Goal: Entertainment & Leisure: Consume media (video, audio)

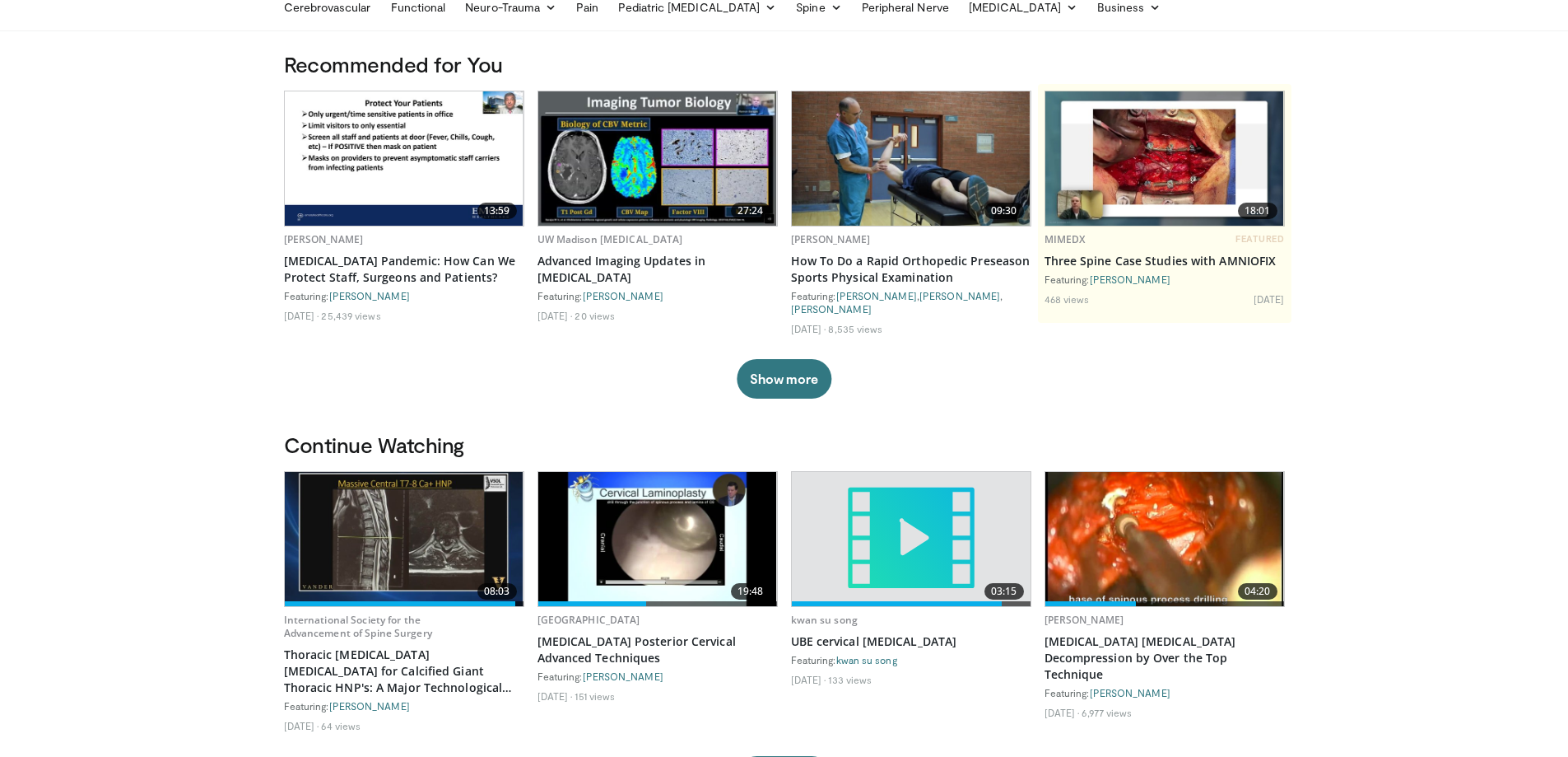
scroll to position [164, 0]
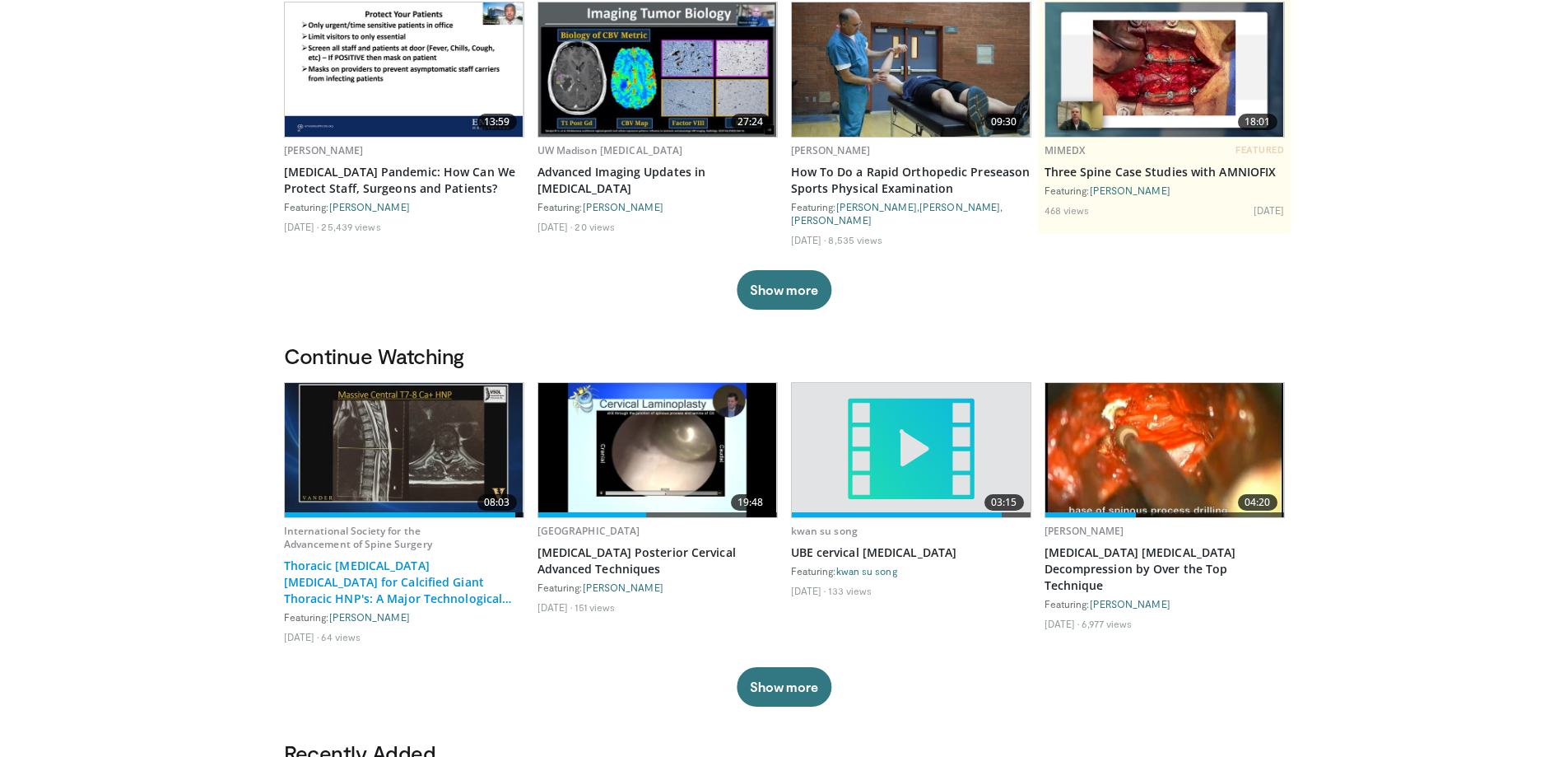
click at [383, 594] on link "Thoracic [MEDICAL_DATA] [MEDICAL_DATA] for Calcified Giant Thoracic HNP's: A Ma…" at bounding box center [404, 581] width 240 height 49
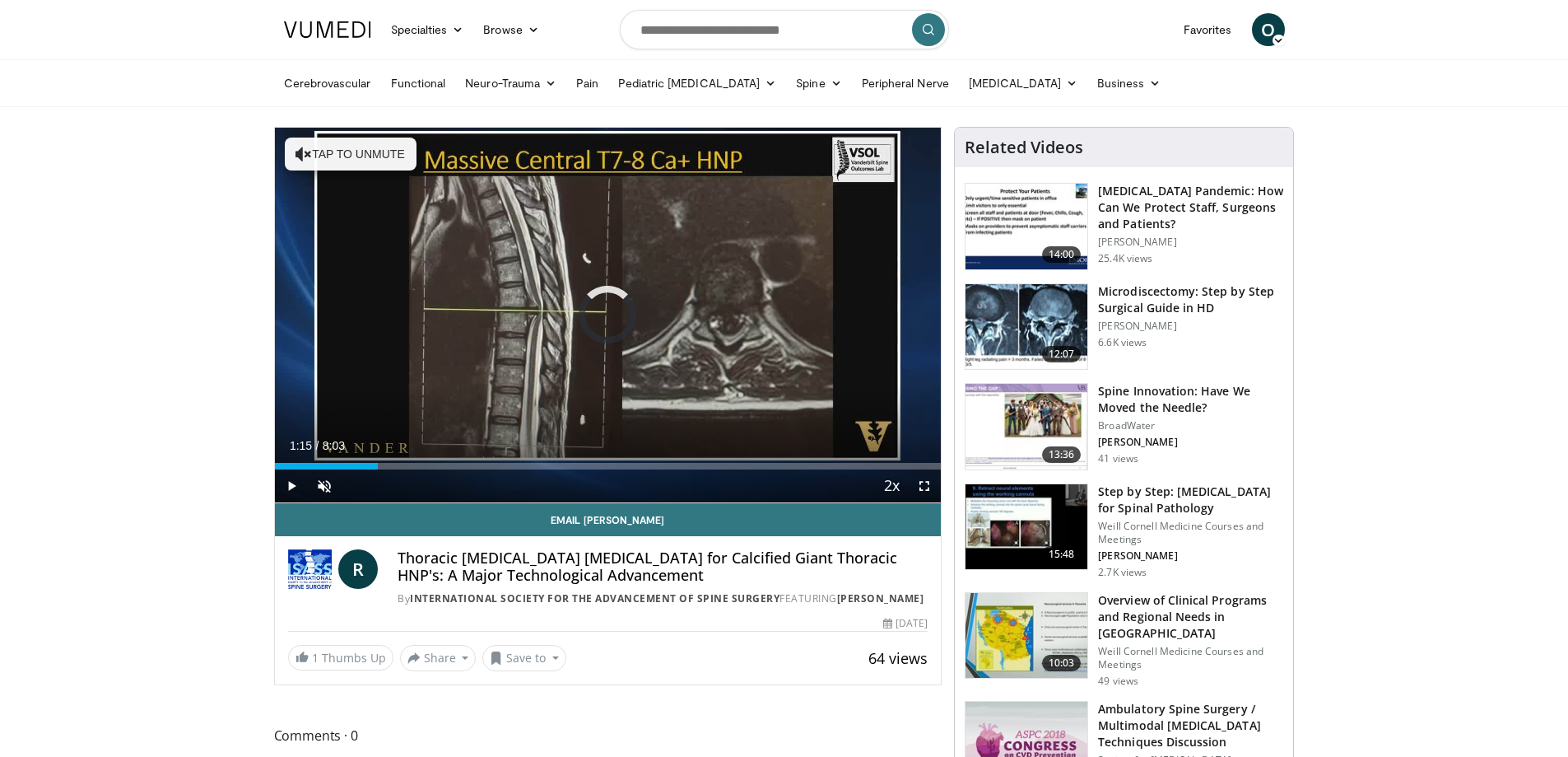
drag, startPoint x: 378, startPoint y: 465, endPoint x: 200, endPoint y: 467, distance: 178.0
click at [277, 470] on div "Current Time 0:02 / Duration 8:03 Pause Skip Backward Skip Forward Unmute Loade…" at bounding box center [608, 486] width 666 height 33
click at [317, 484] on span "Video Player" at bounding box center [325, 486] width 33 height 33
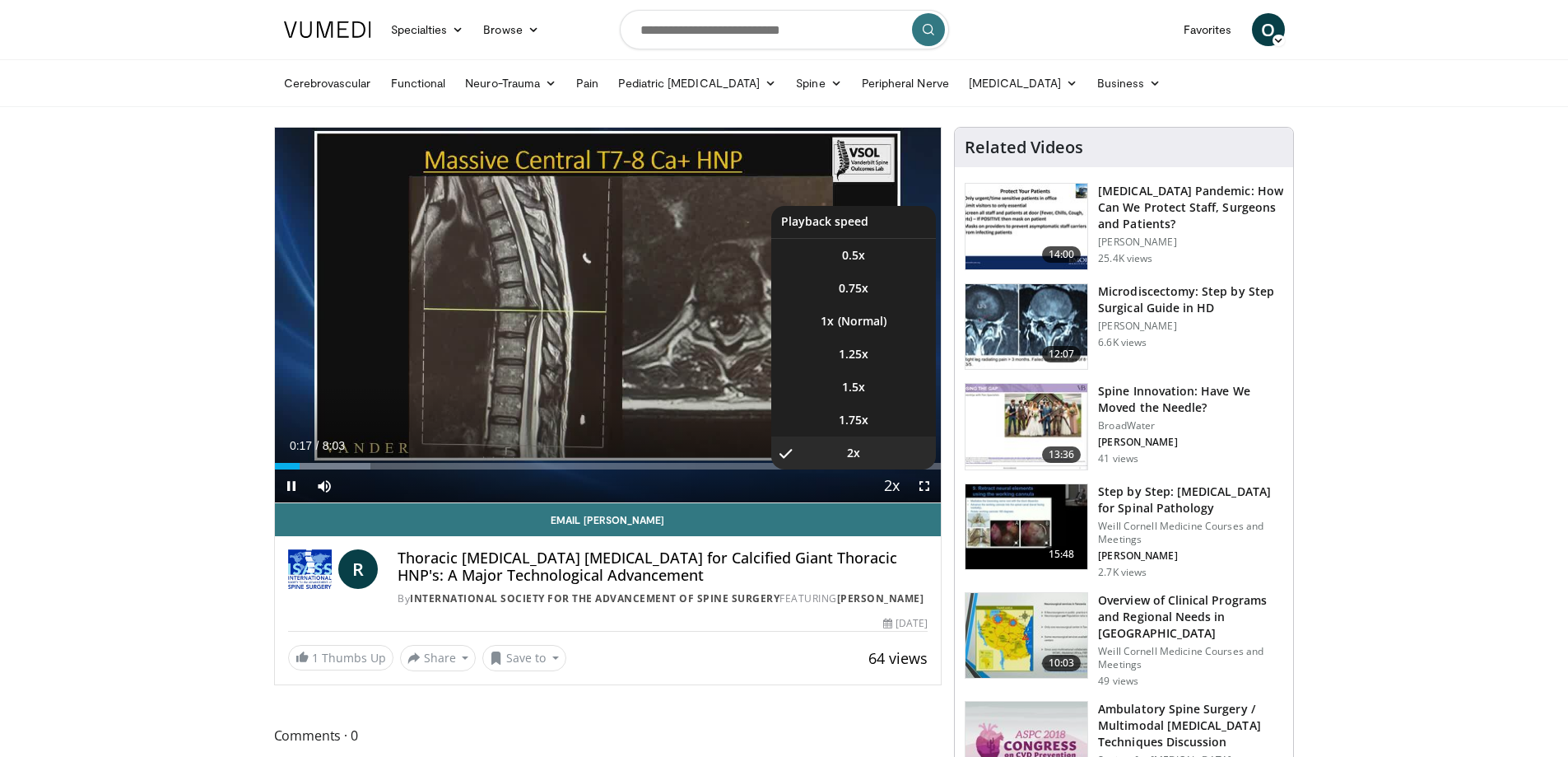
click at [890, 488] on span "Video Player" at bounding box center [891, 486] width 23 height 33
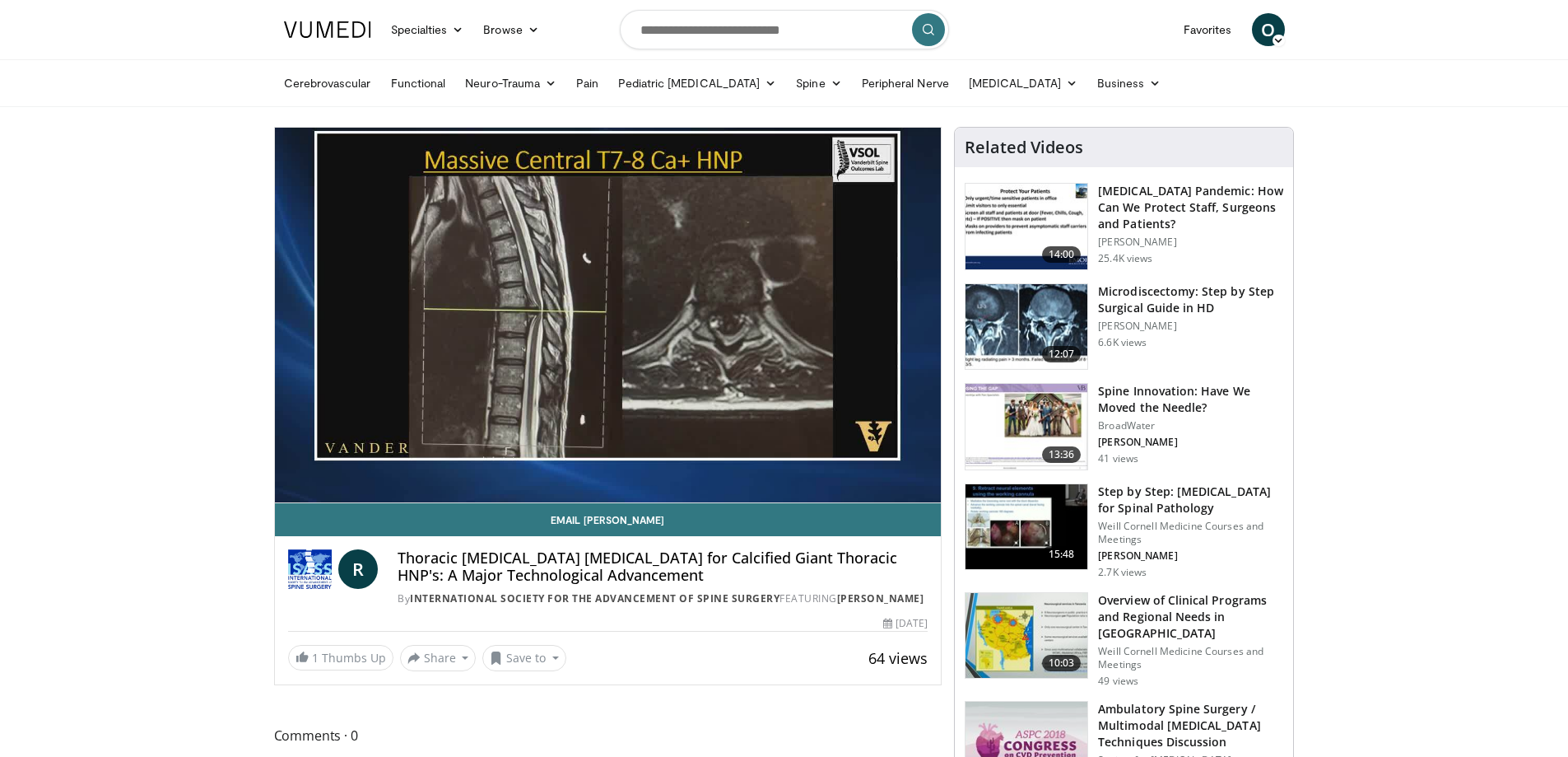
click at [890, 488] on div "10 seconds Tap to unmute" at bounding box center [608, 315] width 666 height 375
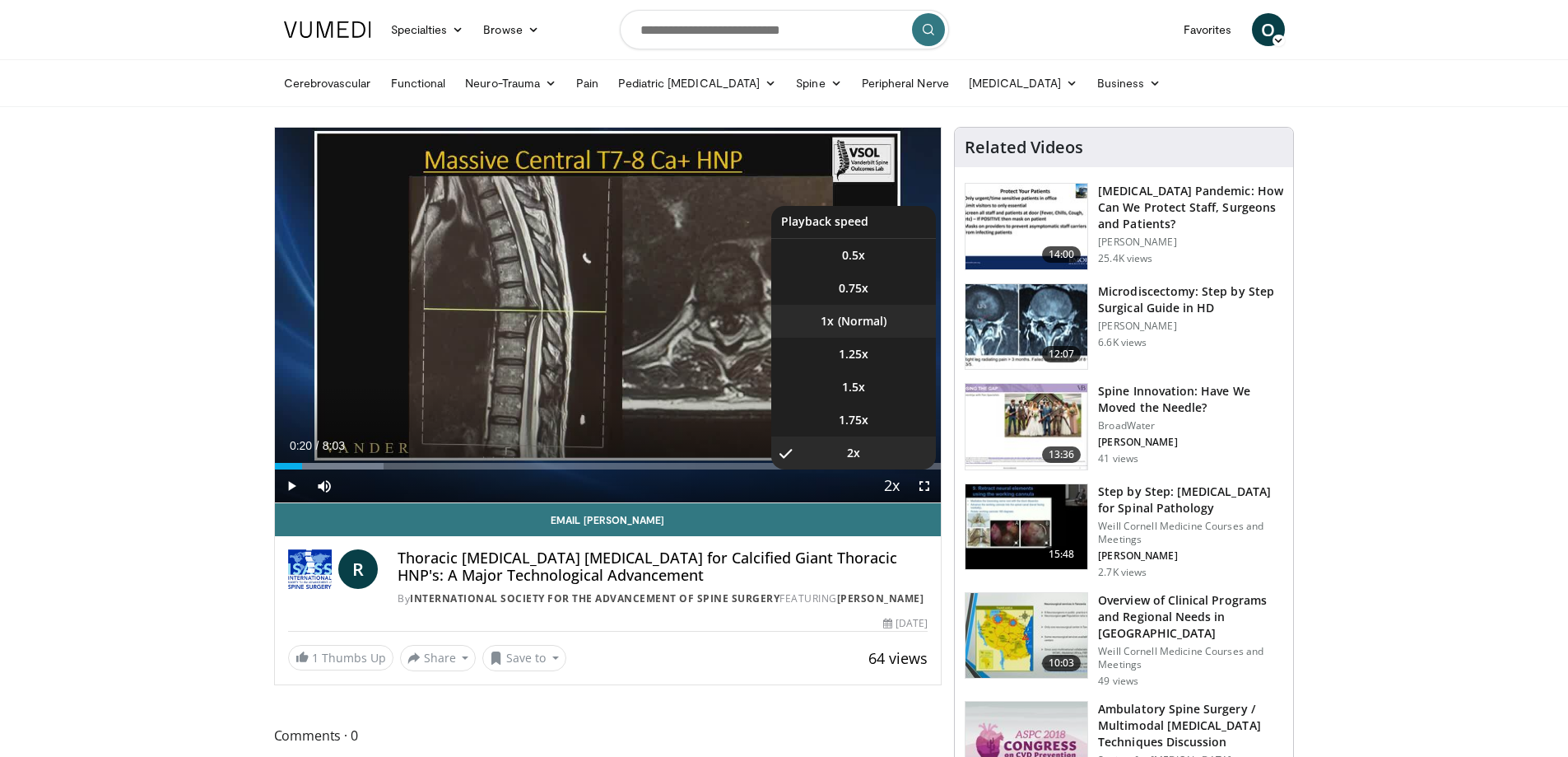
click at [890, 326] on li "1x" at bounding box center [853, 321] width 164 height 33
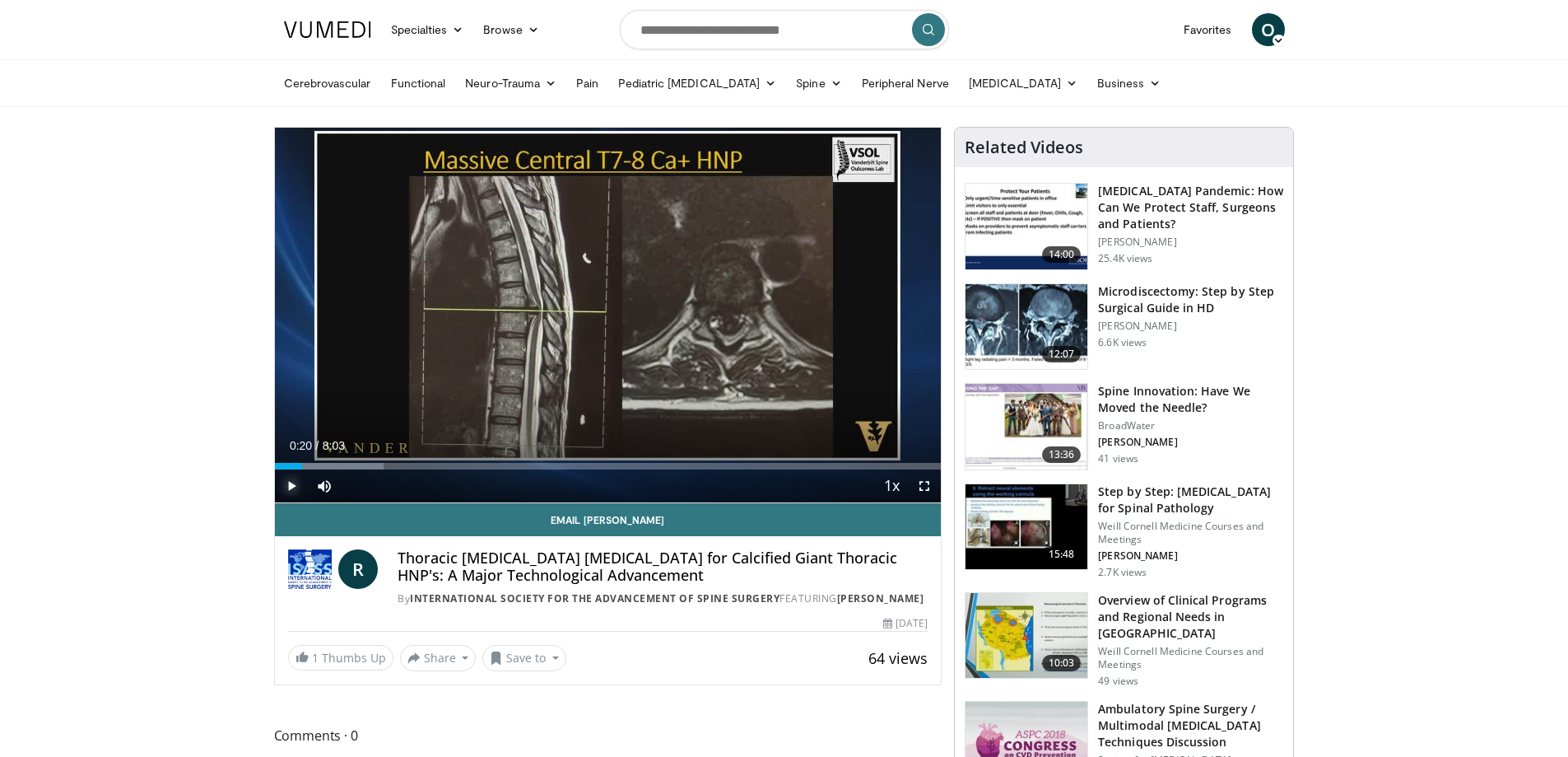
click at [286, 486] on span "Video Player" at bounding box center [291, 486] width 33 height 33
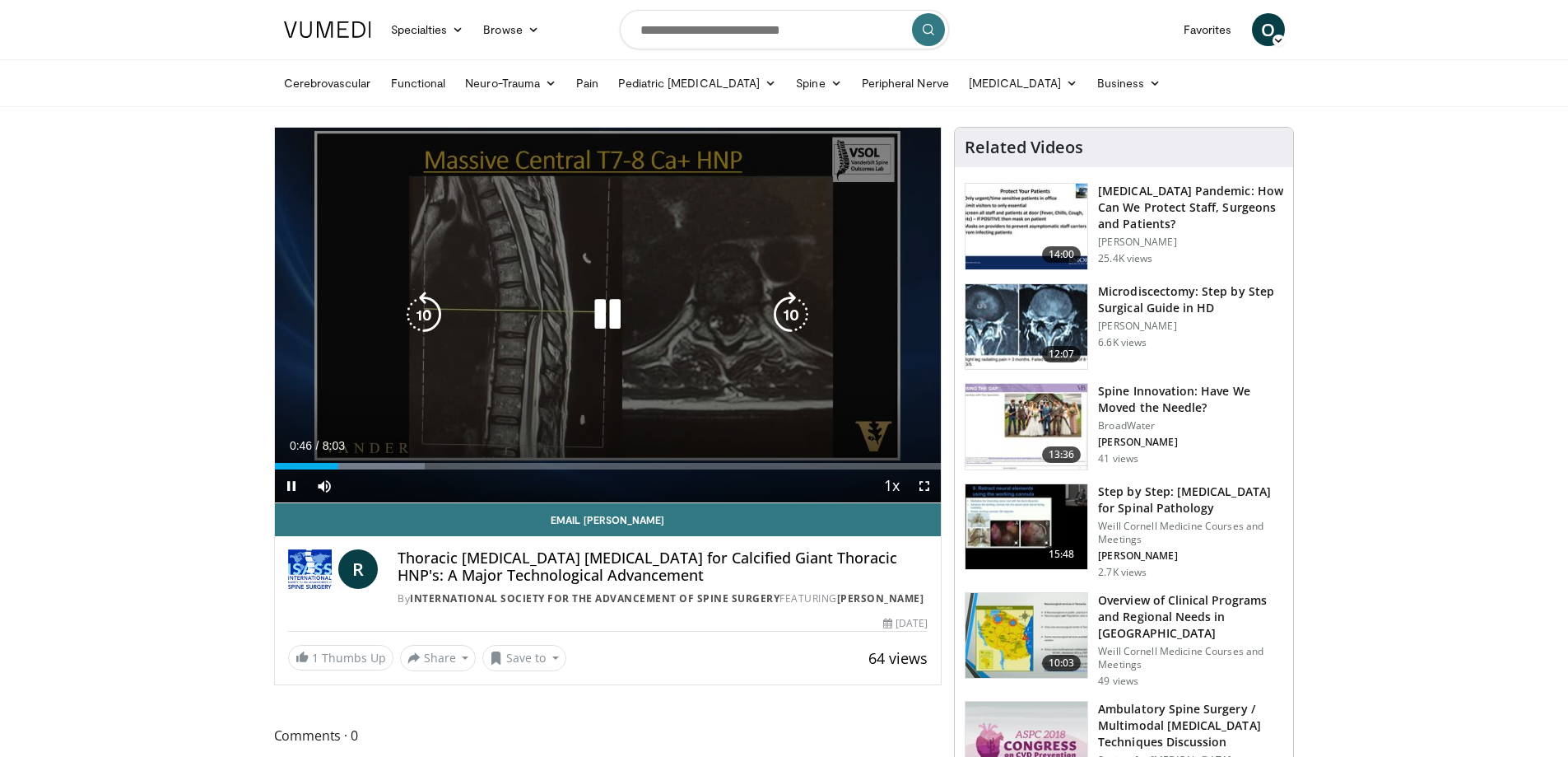
click at [610, 317] on icon "Video Player" at bounding box center [608, 314] width 46 height 46
click at [613, 319] on icon "Video Player" at bounding box center [608, 314] width 46 height 46
click at [598, 308] on icon "Video Player" at bounding box center [608, 314] width 46 height 46
click at [600, 296] on icon "Video Player" at bounding box center [608, 314] width 46 height 46
click at [598, 306] on icon "Video Player" at bounding box center [608, 314] width 46 height 46
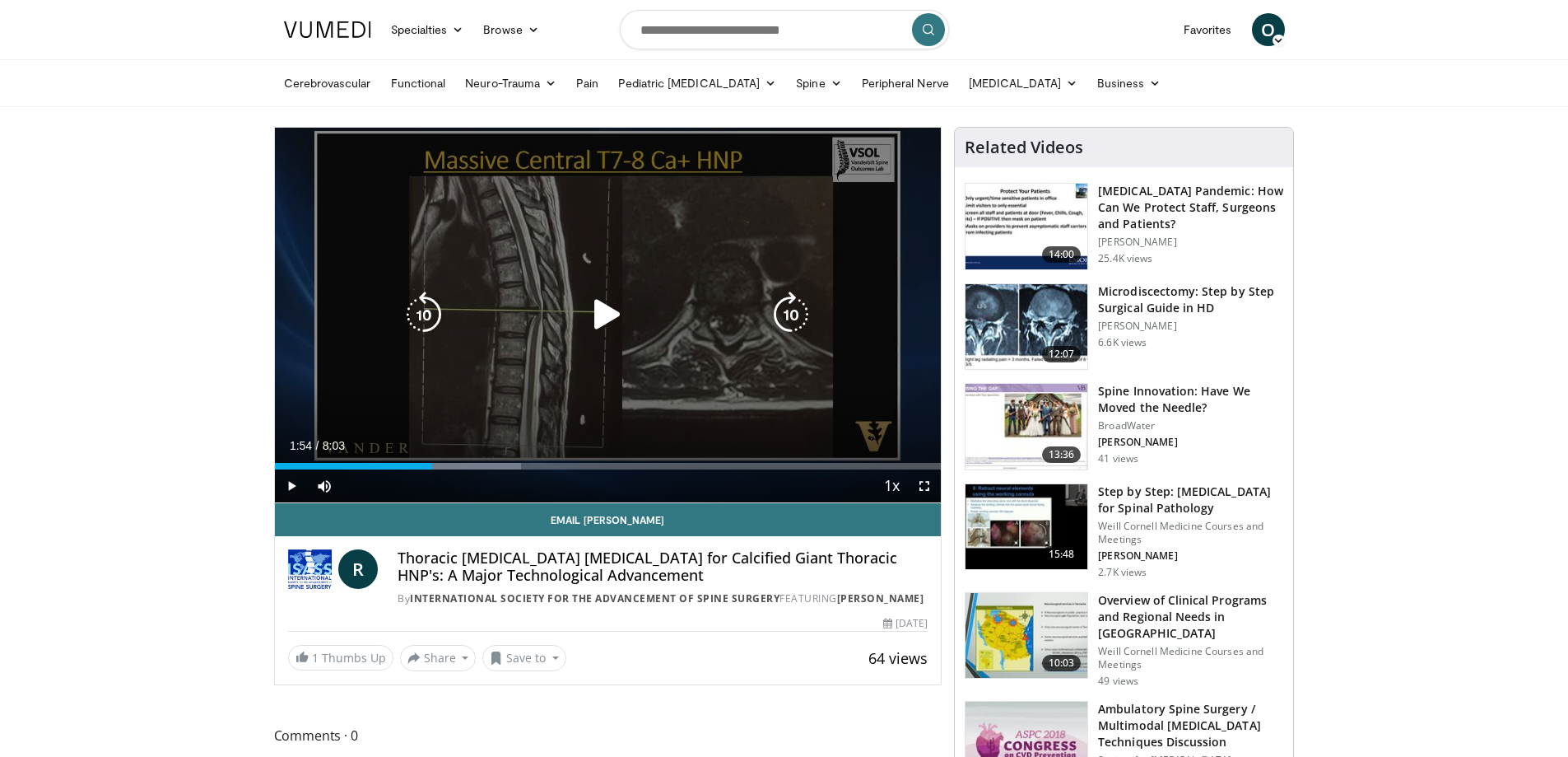
click at [597, 309] on icon "Video Player" at bounding box center [608, 314] width 46 height 46
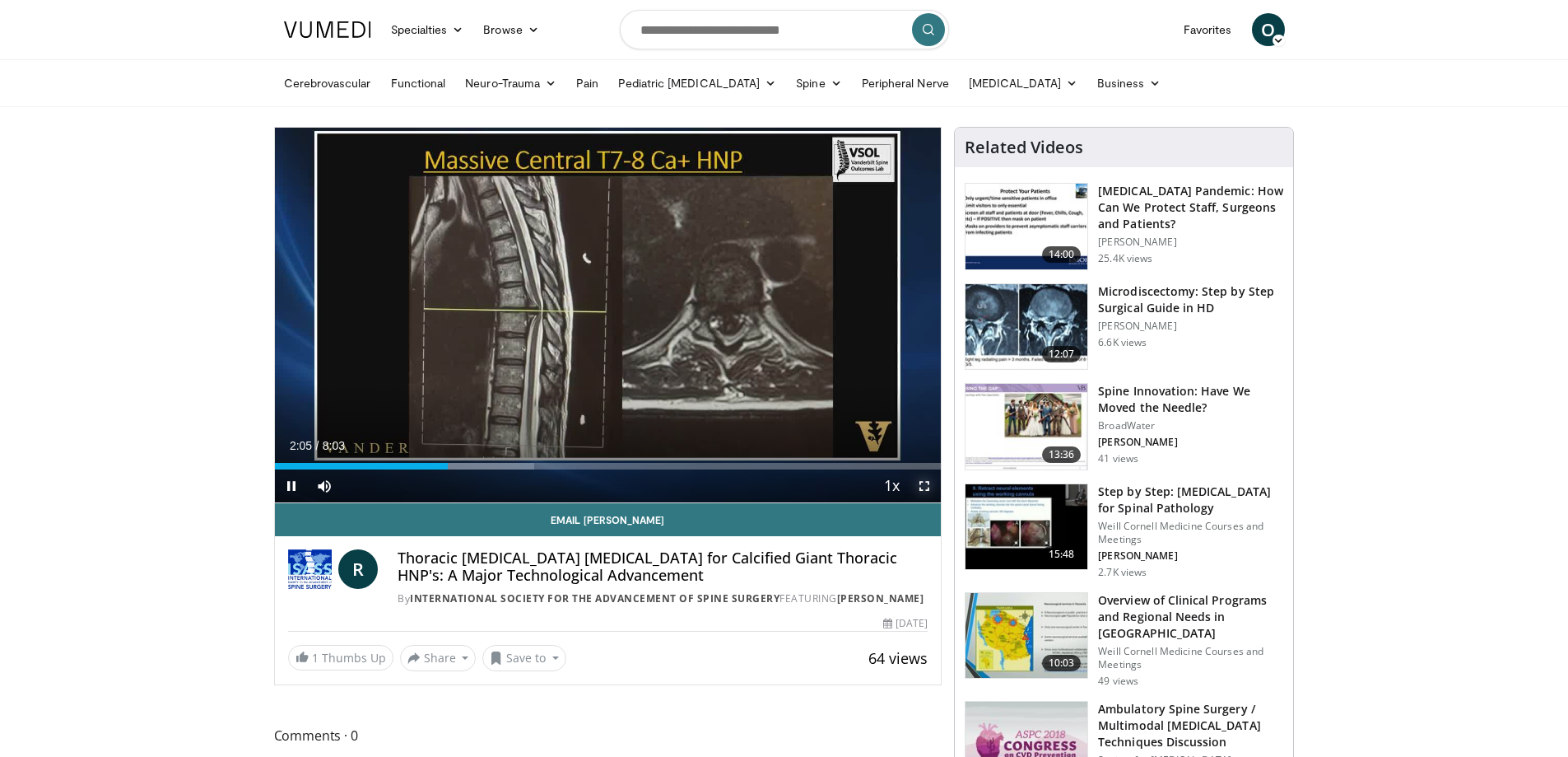
click at [926, 487] on span "Video Player" at bounding box center [924, 486] width 33 height 33
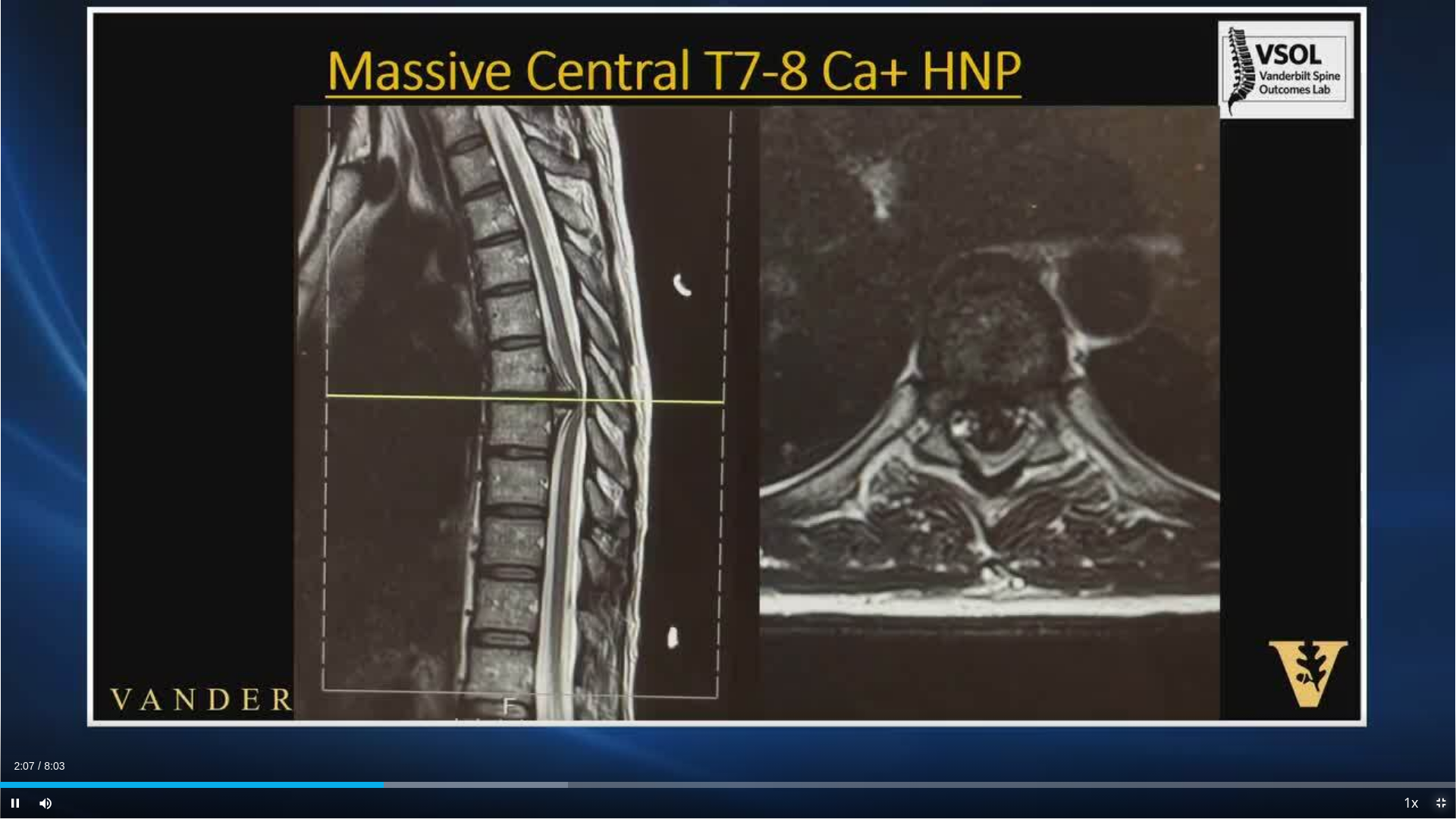
click at [1439, 696] on span "Video Player" at bounding box center [1440, 803] width 30 height 30
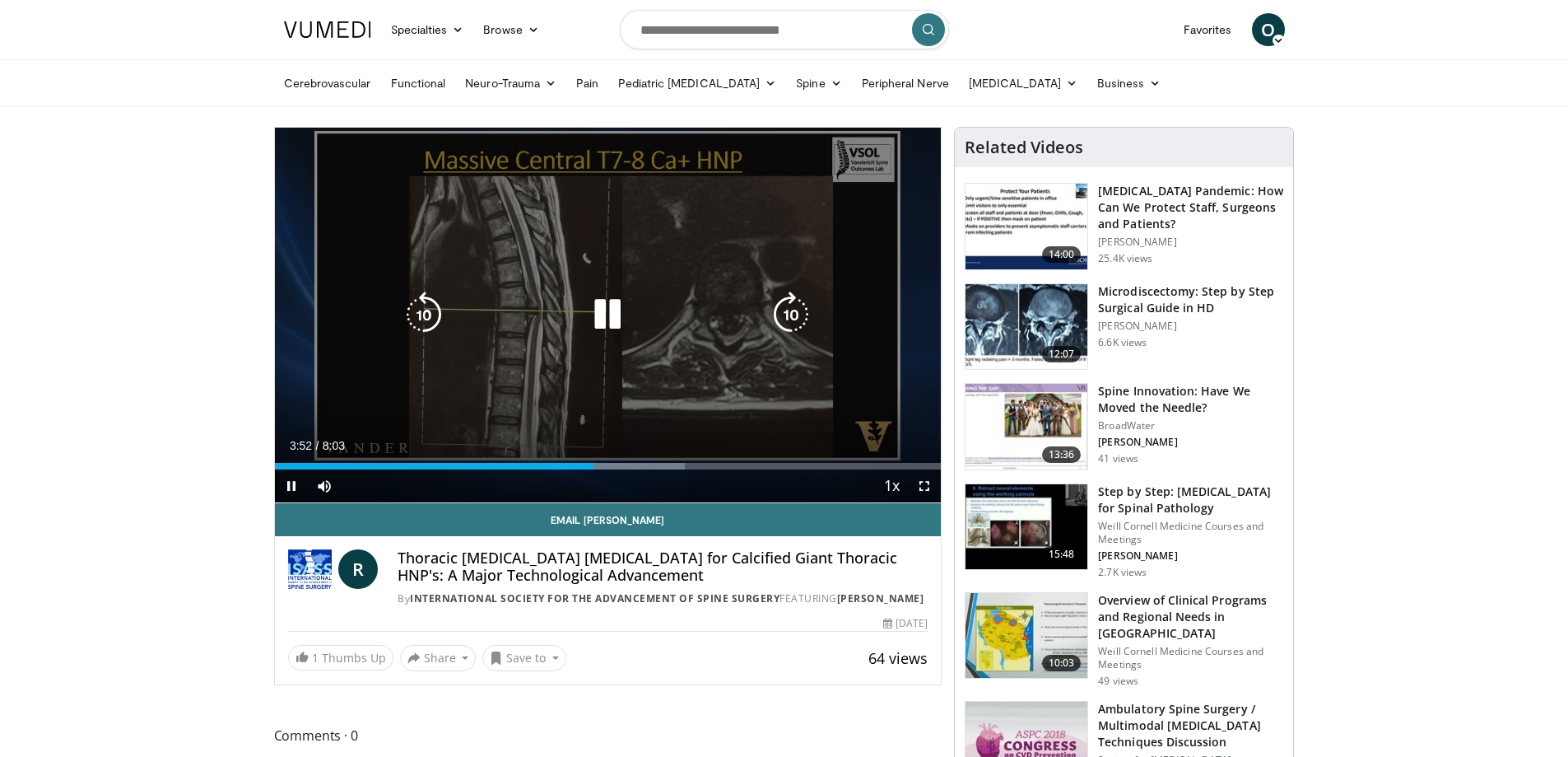
click at [614, 319] on icon "Video Player" at bounding box center [608, 314] width 46 height 46
click at [606, 317] on icon "Video Player" at bounding box center [608, 314] width 46 height 46
click at [620, 306] on icon "Video Player" at bounding box center [608, 314] width 46 height 46
click at [597, 314] on icon "Video Player" at bounding box center [608, 314] width 46 height 46
click at [601, 305] on icon "Video Player" at bounding box center [608, 314] width 46 height 46
